Goal: Complete application form: Complete application form

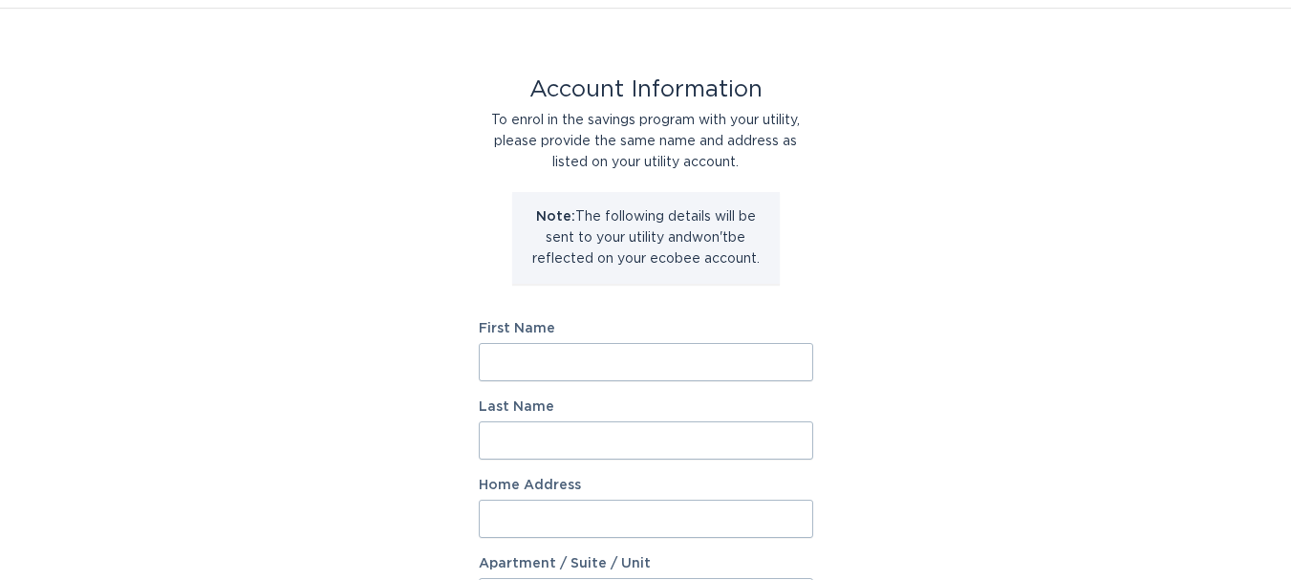
scroll to position [96, 0]
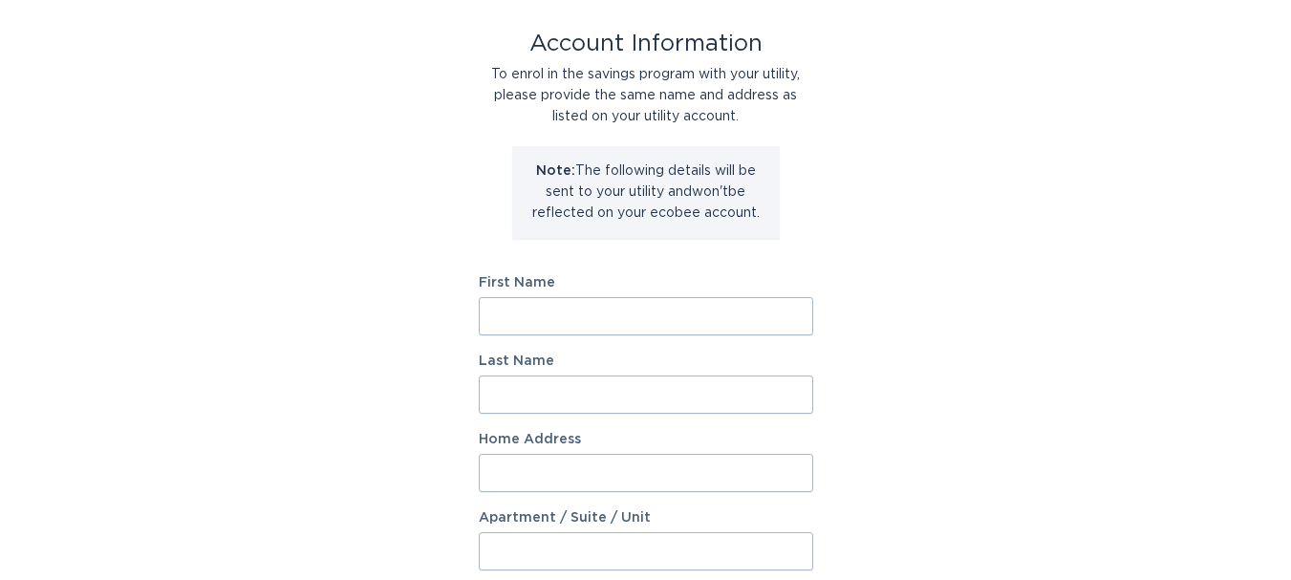
click at [546, 325] on input "First Name" at bounding box center [646, 316] width 334 height 38
type input "[PERSON_NAME]"
click at [516, 390] on input "Last Name" at bounding box center [646, 395] width 334 height 38
type input "valcic"
type input "[STREET_ADDRESS]"
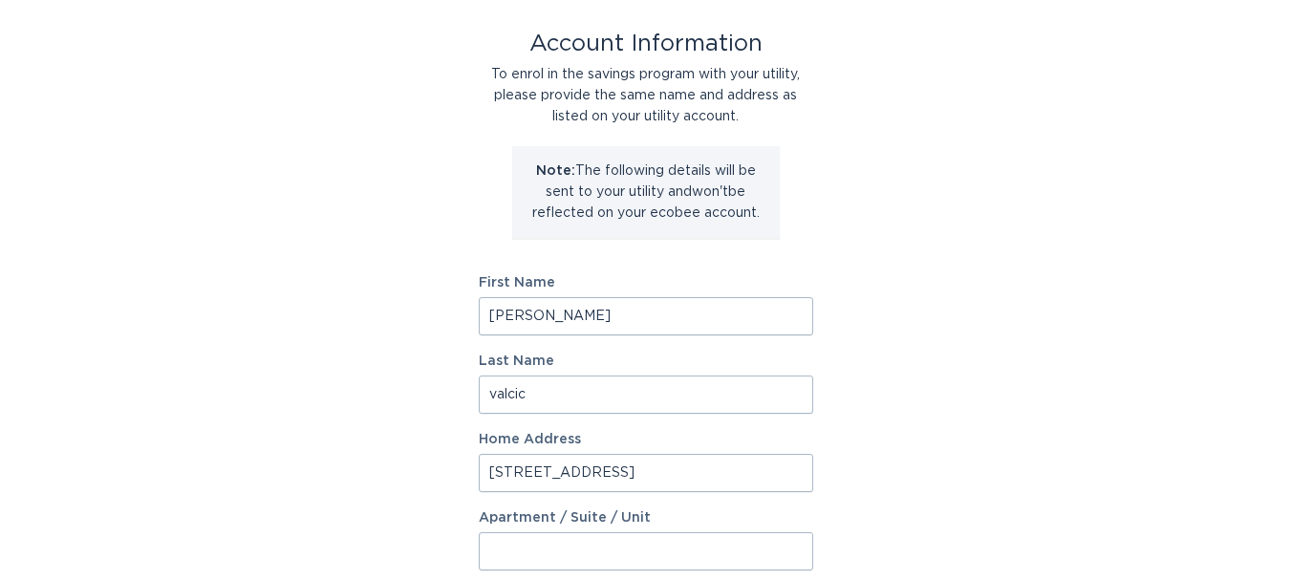
type input "micul investments inc."
select select "CA"
type input "Etobicoke"
type input "M9P 2G2"
select select "ON"
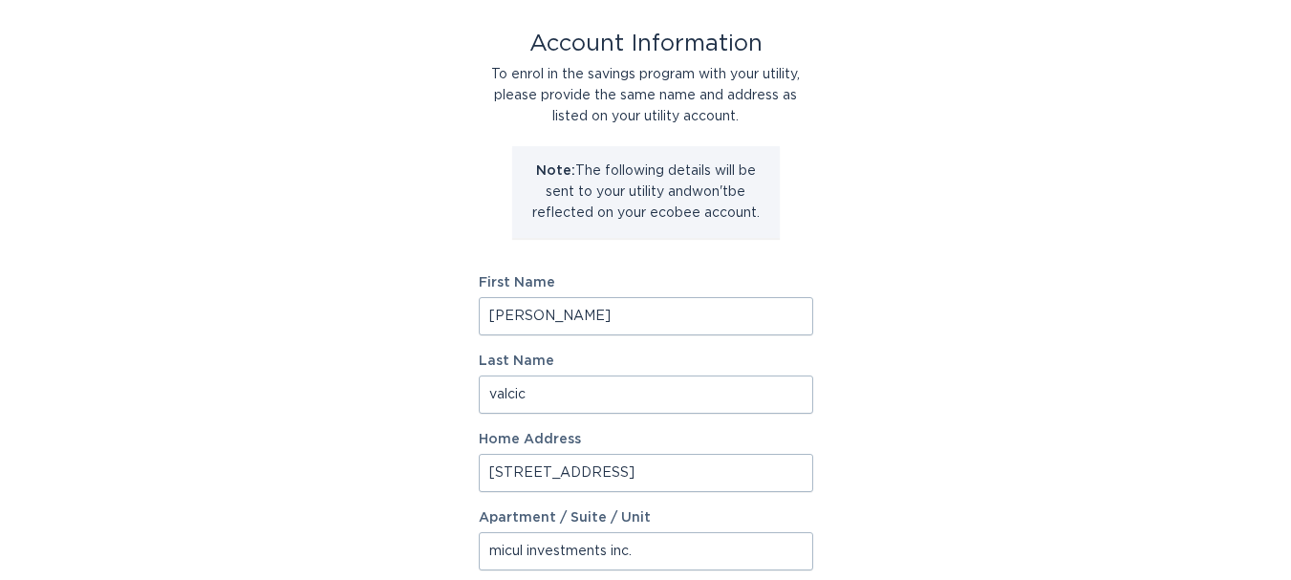
click at [629, 470] on input "[STREET_ADDRESS]" at bounding box center [646, 473] width 334 height 38
type input "8"
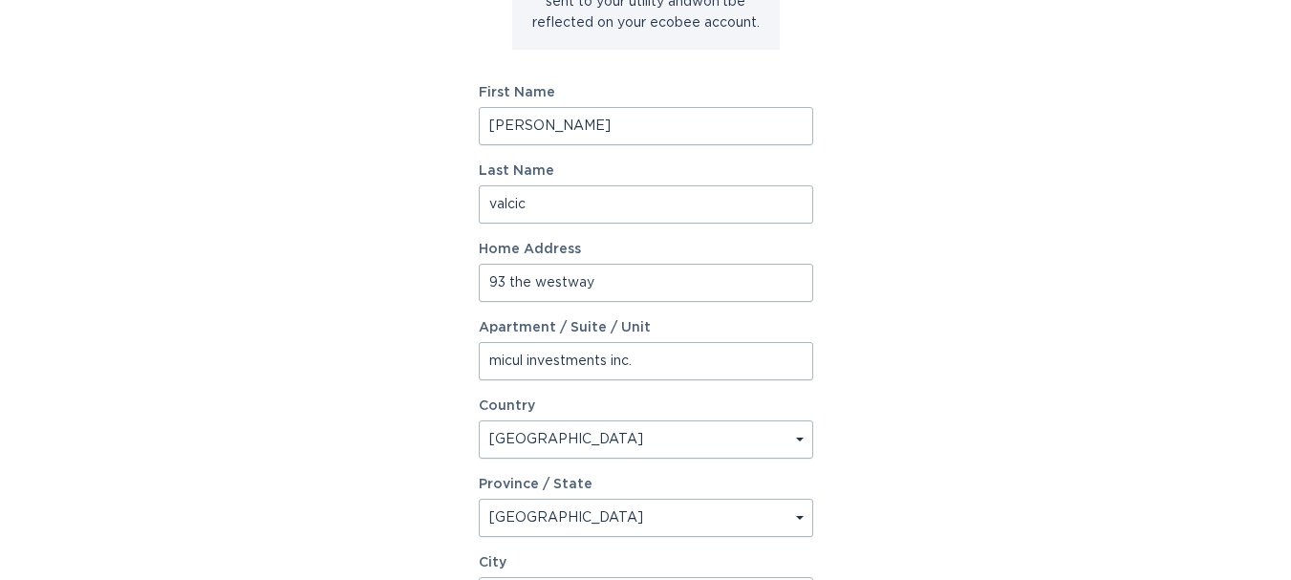
scroll to position [287, 0]
type input "93 the westway"
click at [684, 355] on input "micul investments inc." at bounding box center [646, 360] width 334 height 38
type input "m"
click at [399, 414] on div "Account Information To enrol in the savings program with your utility, please p…" at bounding box center [645, 299] width 1291 height 1056
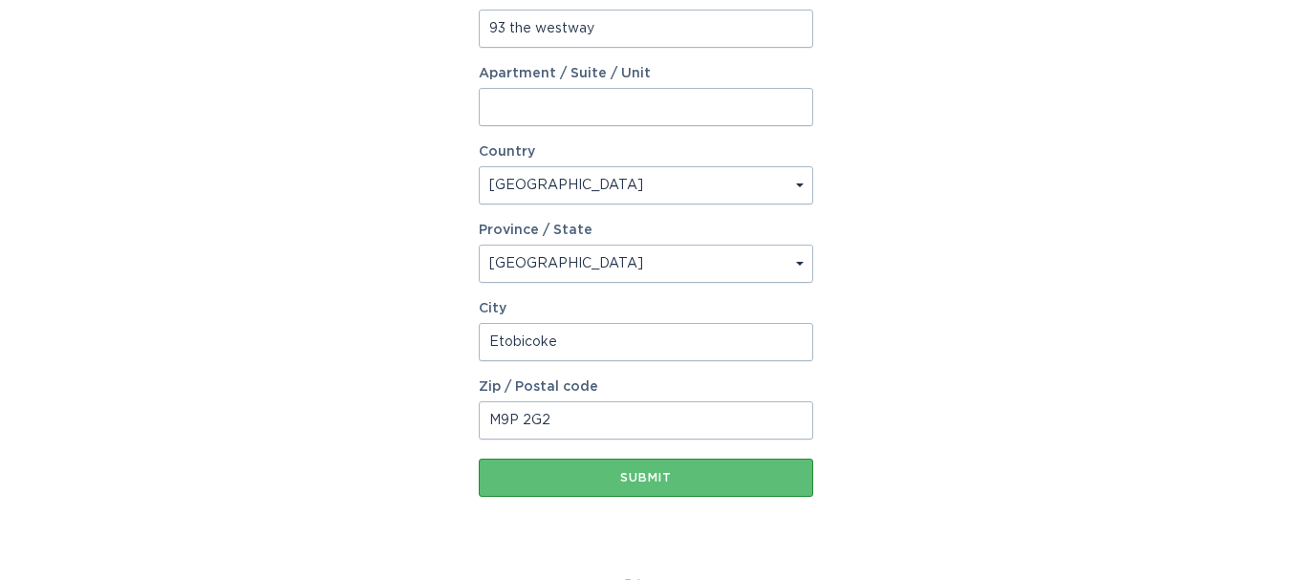
scroll to position [573, 0]
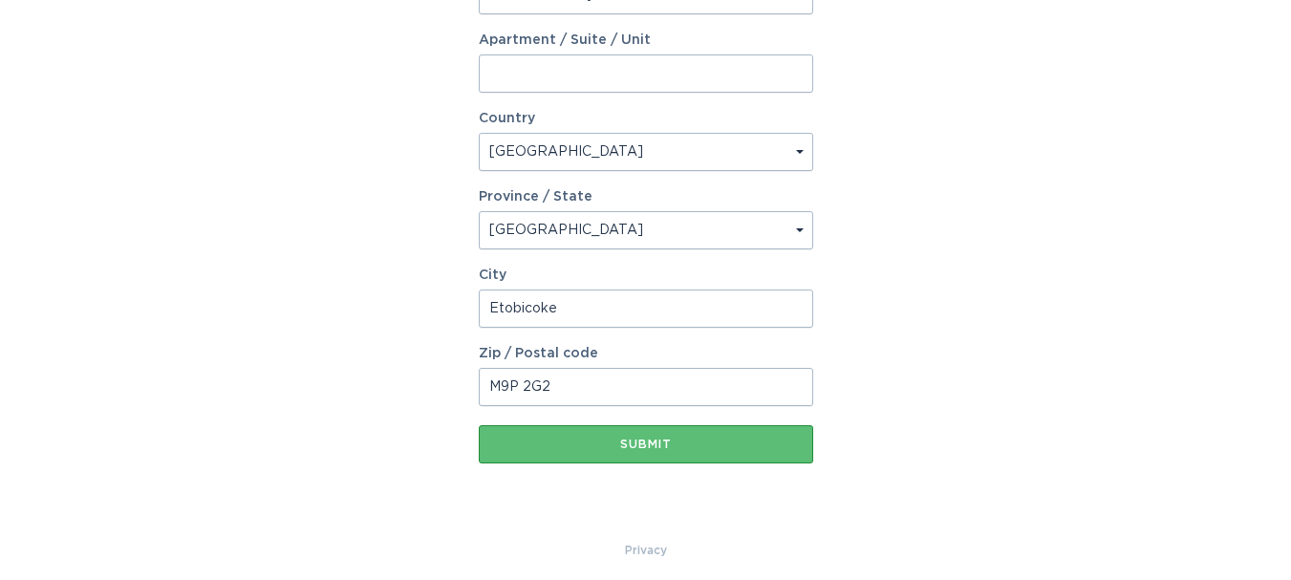
click at [569, 389] on input "M9P 2G2" at bounding box center [646, 387] width 334 height 38
type input "M9P 2B4"
click at [639, 445] on div "Submit" at bounding box center [645, 444] width 315 height 11
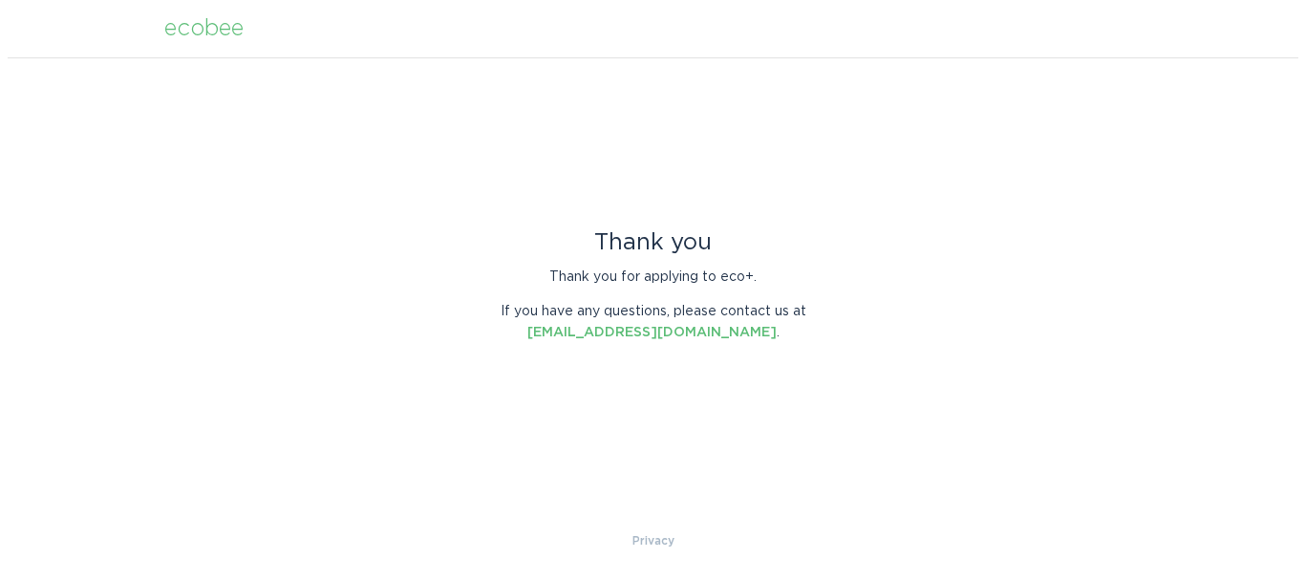
scroll to position [0, 0]
